Goal: Task Accomplishment & Management: Manage account settings

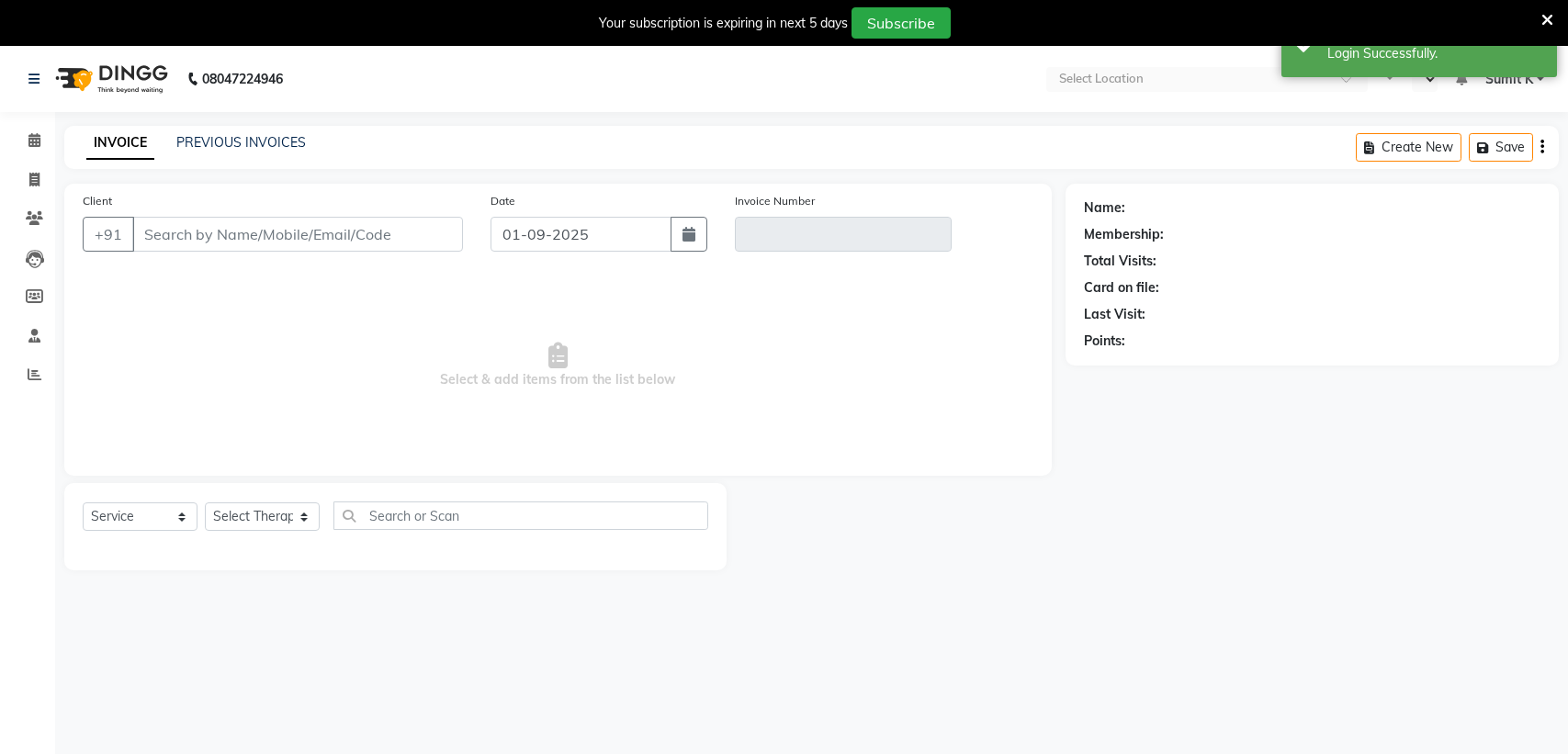
select select "service"
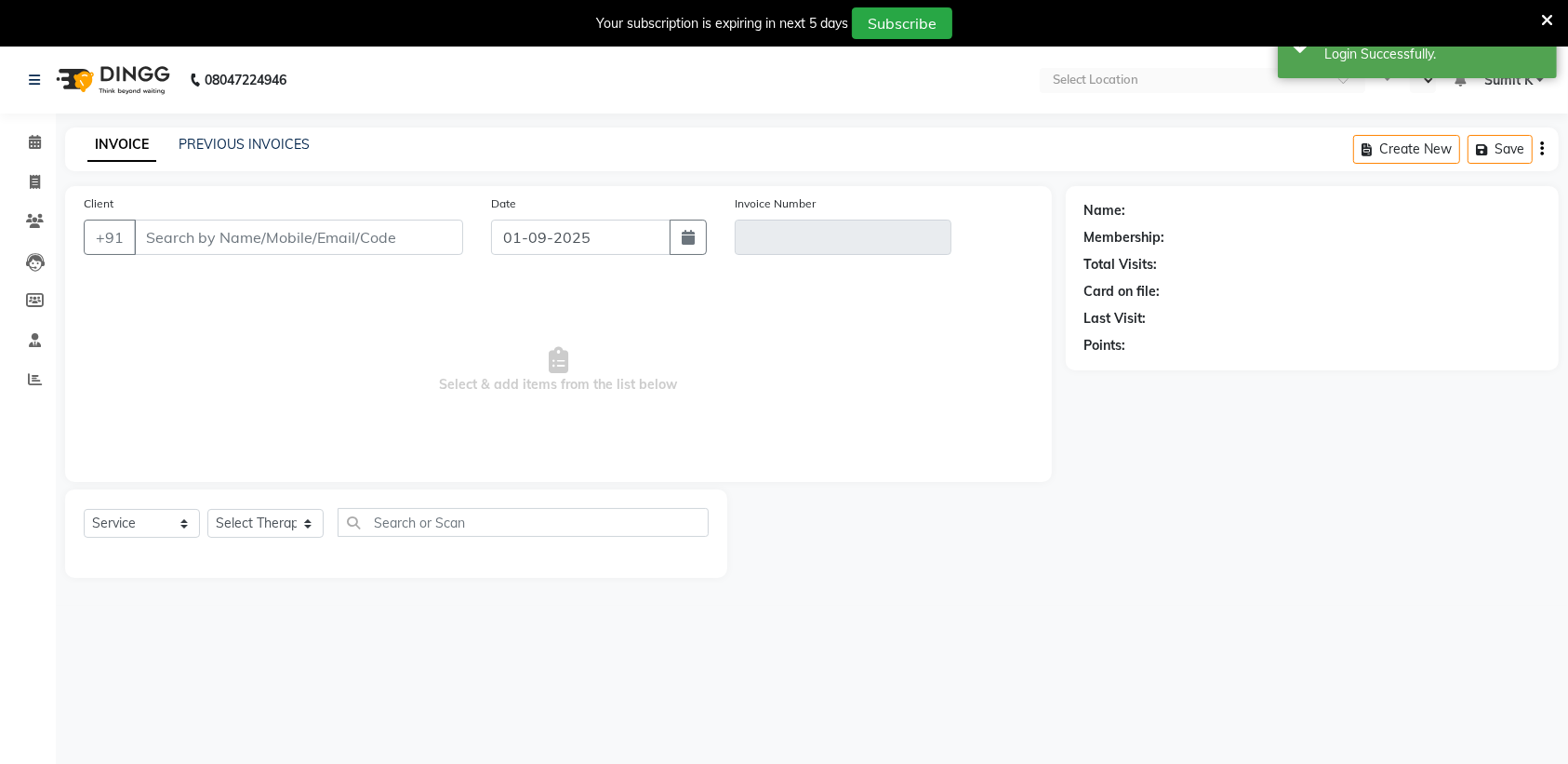
select select "en"
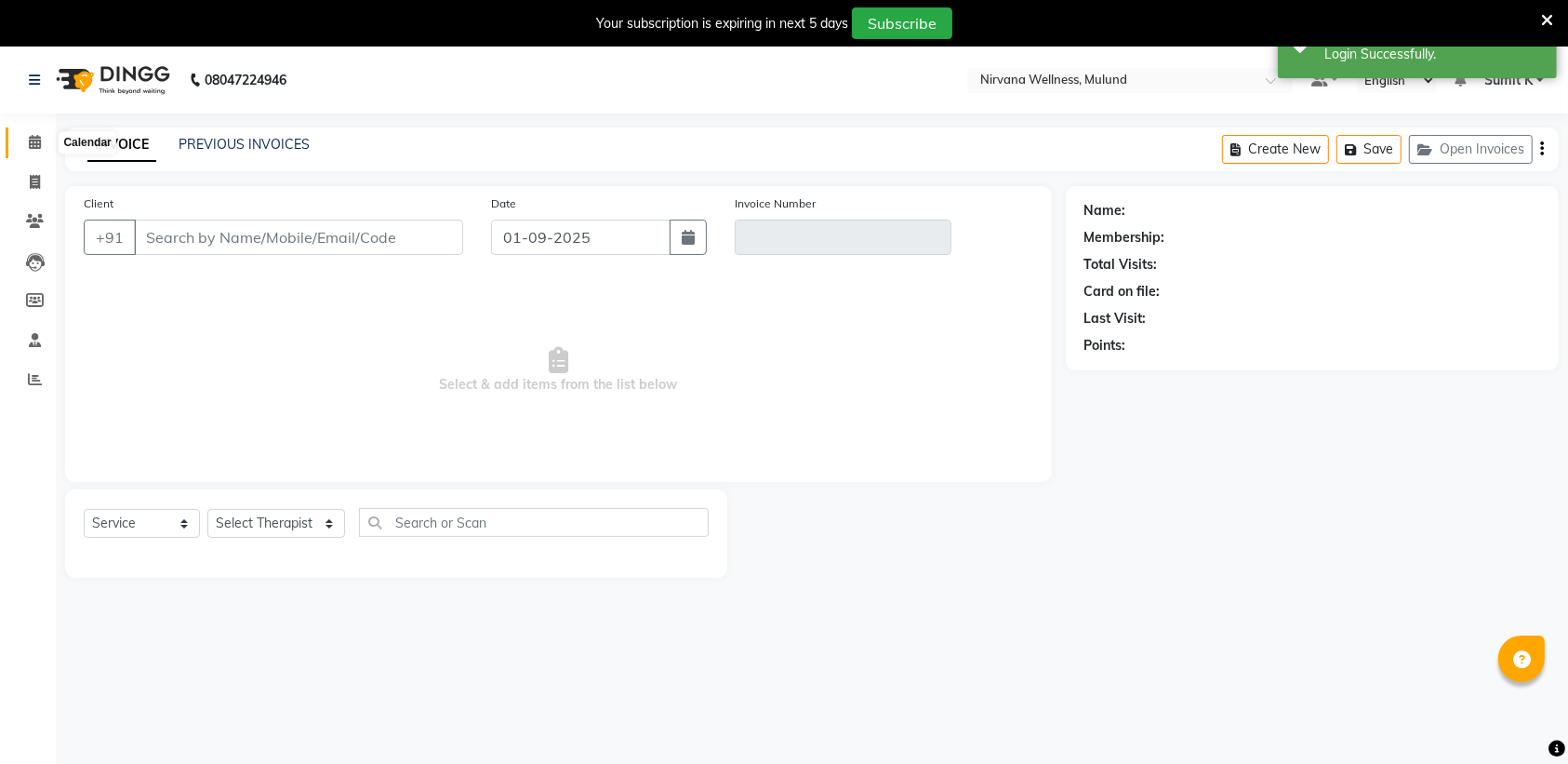
click at [41, 150] on span at bounding box center [34, 143] width 33 height 22
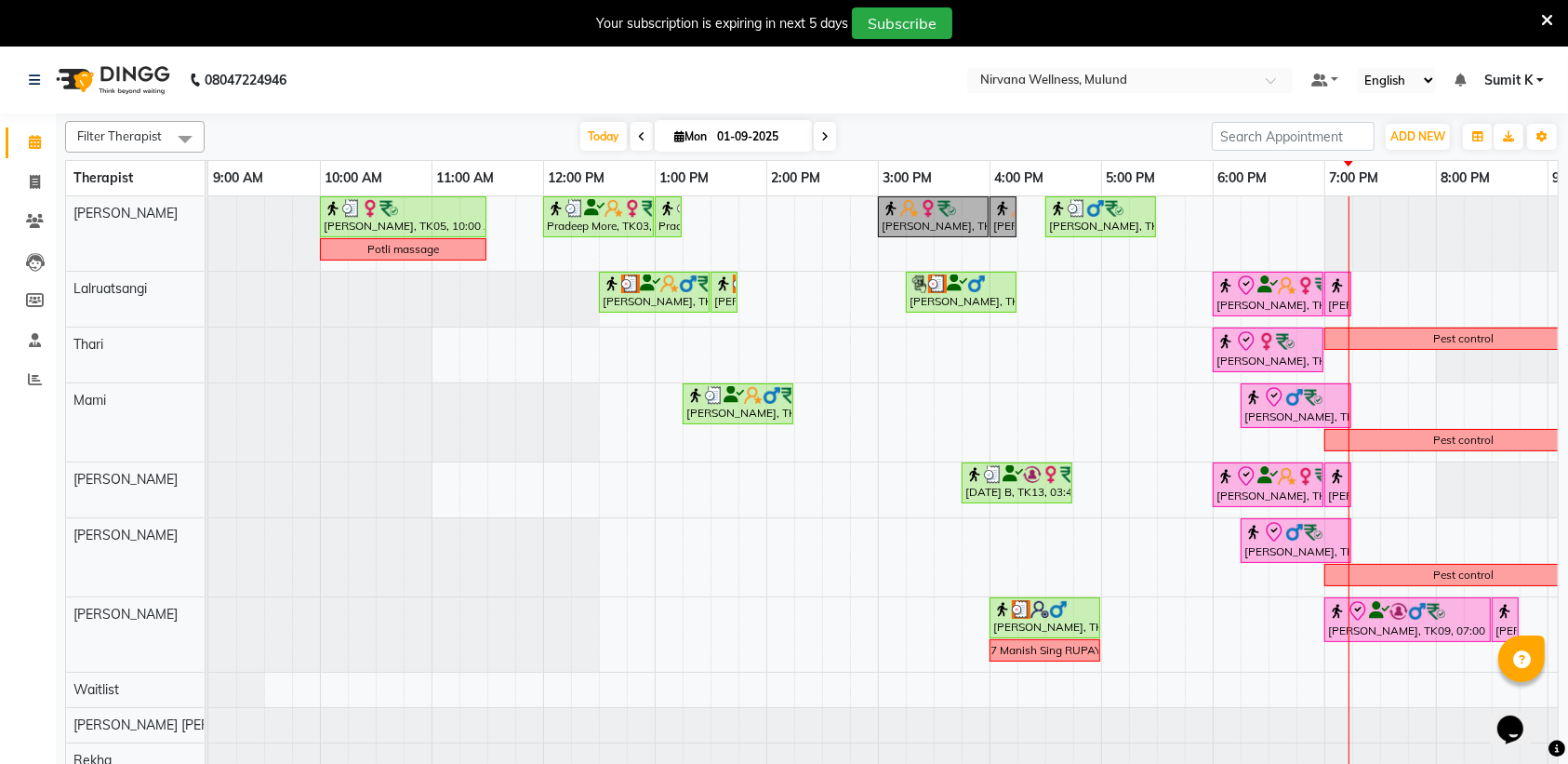
click at [1546, 17] on icon at bounding box center [1547, 20] width 12 height 17
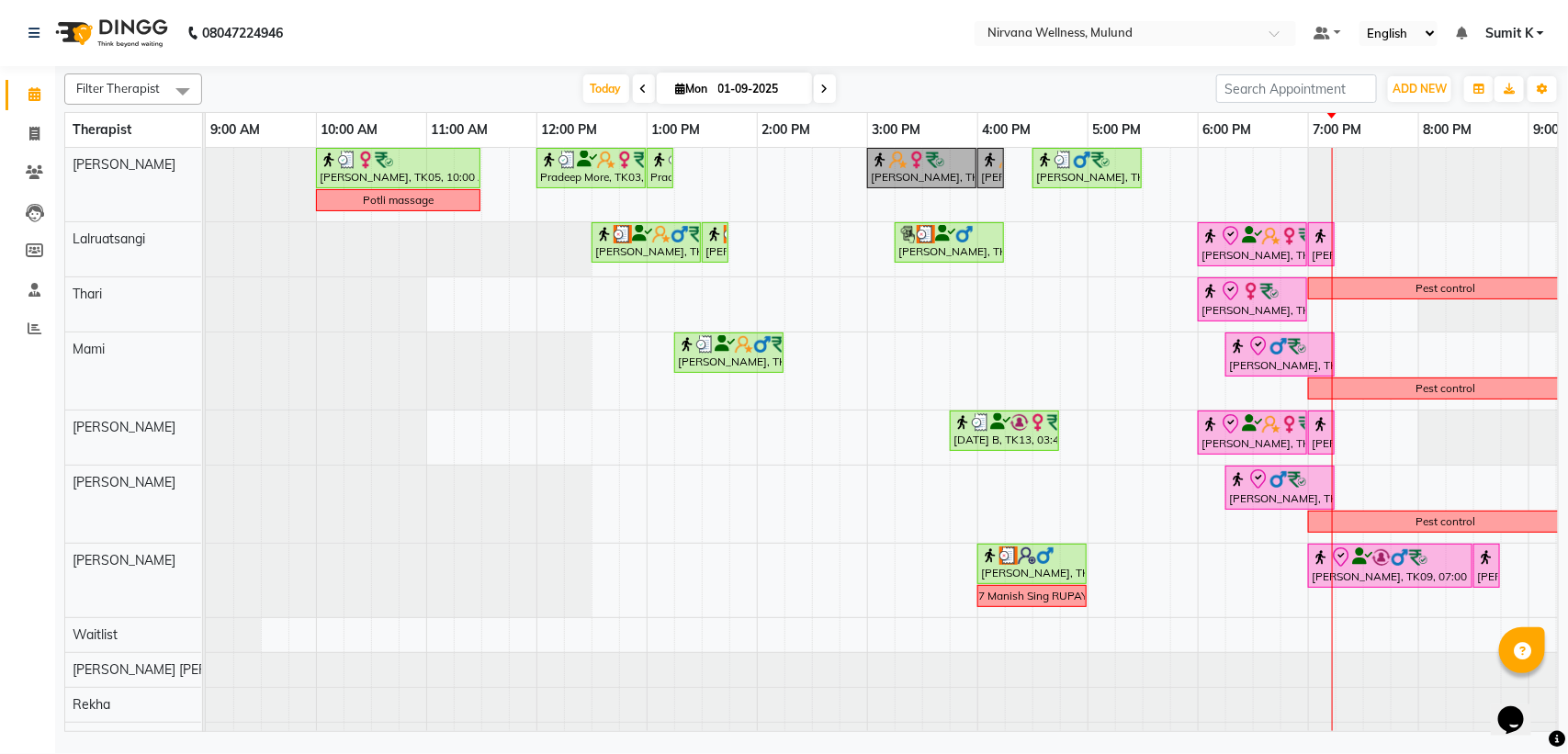
click at [1540, 35] on link "Sumit K" at bounding box center [1514, 34] width 58 height 19
